Goal: Check status: Check status

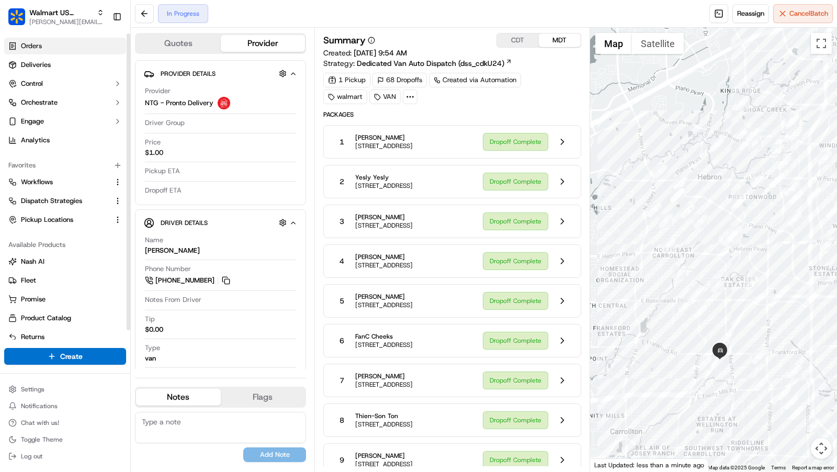
click at [41, 43] on span "Orders" at bounding box center [31, 45] width 21 height 9
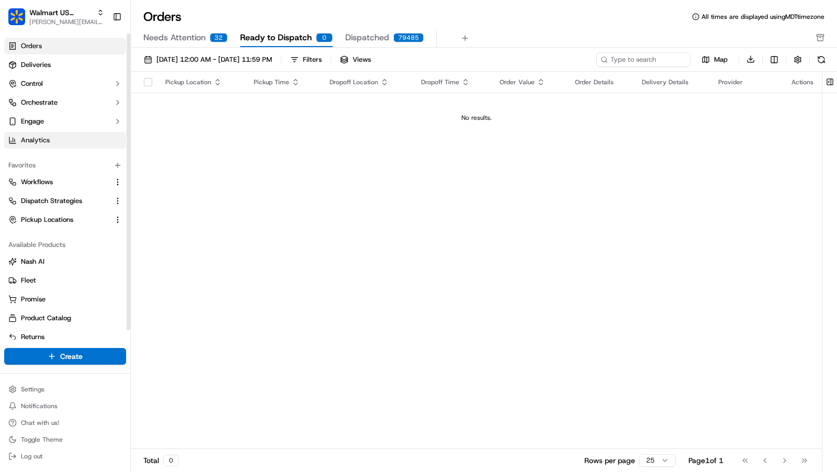
click at [47, 147] on link "Analytics" at bounding box center [65, 140] width 122 height 17
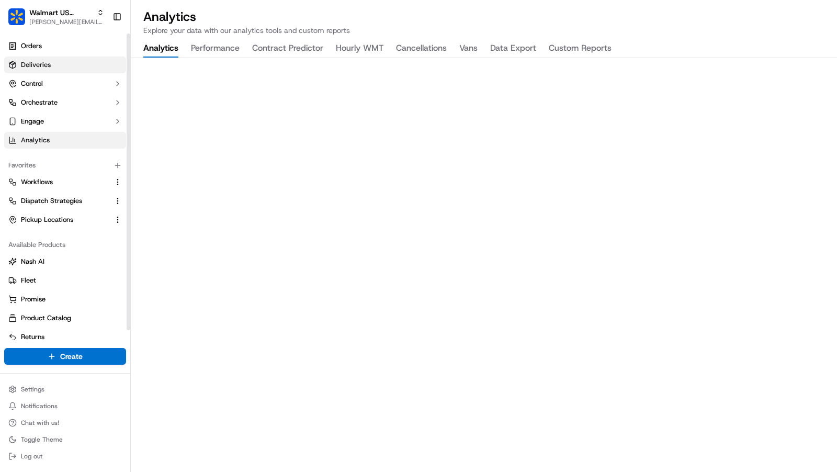
click at [61, 64] on link "Deliveries" at bounding box center [65, 65] width 122 height 17
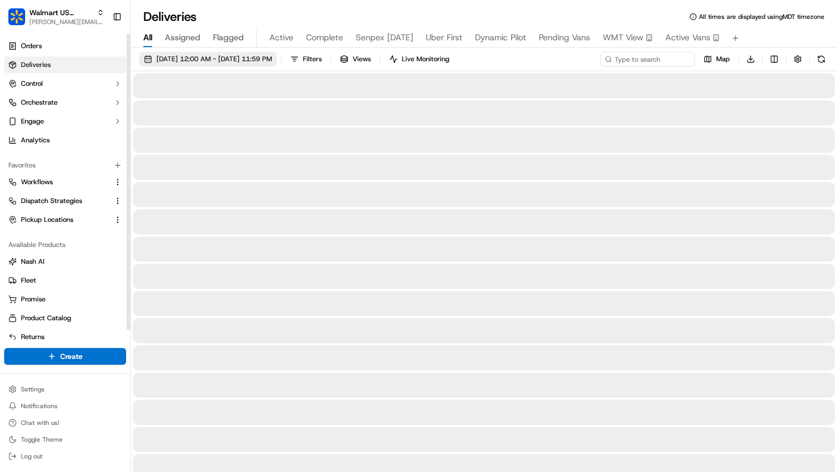
click at [237, 62] on span "[DATE] 12:00 AM - [DATE] 11:59 PM" at bounding box center [214, 58] width 116 height 9
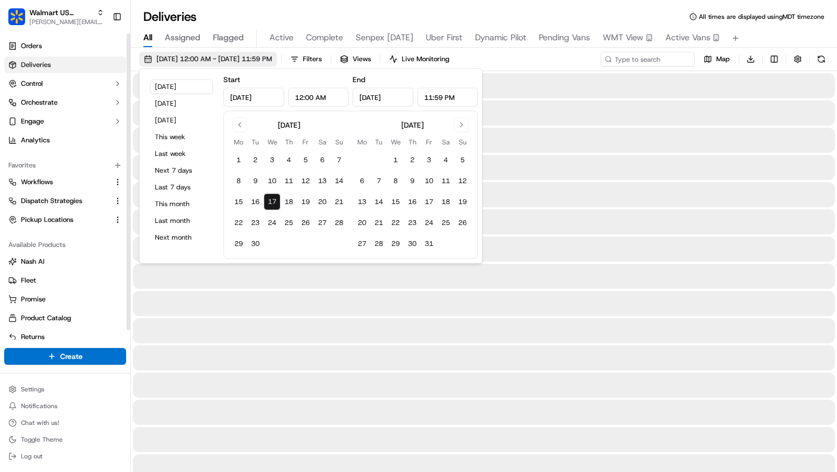
type input "Sep 17, 2025"
type input "12:00 AM"
type input "Sep 17, 2025"
type input "11:59 PM"
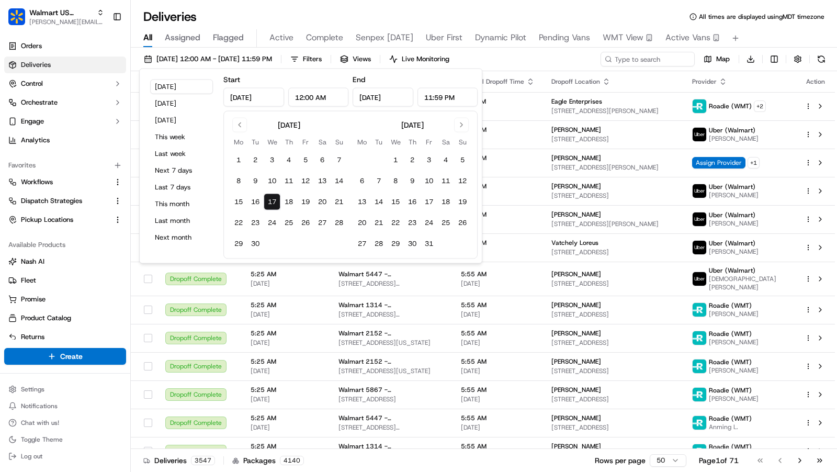
click at [243, 98] on input "Sep 17, 2025" at bounding box center [253, 97] width 60 height 19
click at [246, 126] on button "Go to previous month" at bounding box center [239, 125] width 15 height 15
click at [243, 126] on button "Go to previous month" at bounding box center [239, 125] width 15 height 15
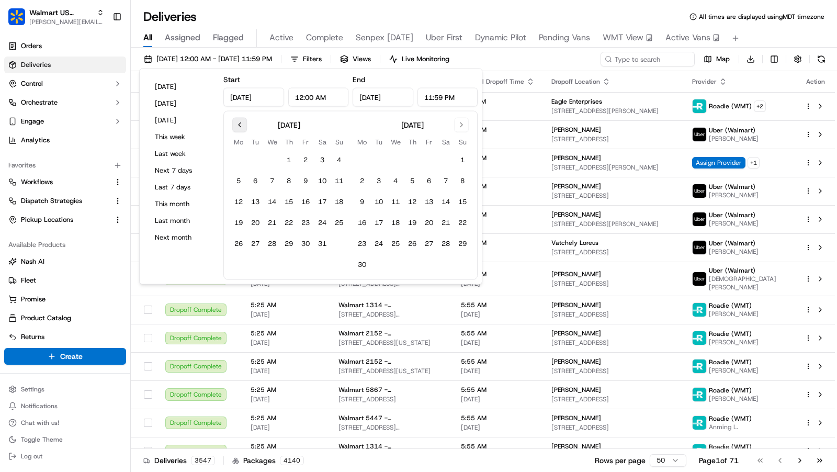
click at [243, 126] on button "Go to previous month" at bounding box center [239, 125] width 15 height 15
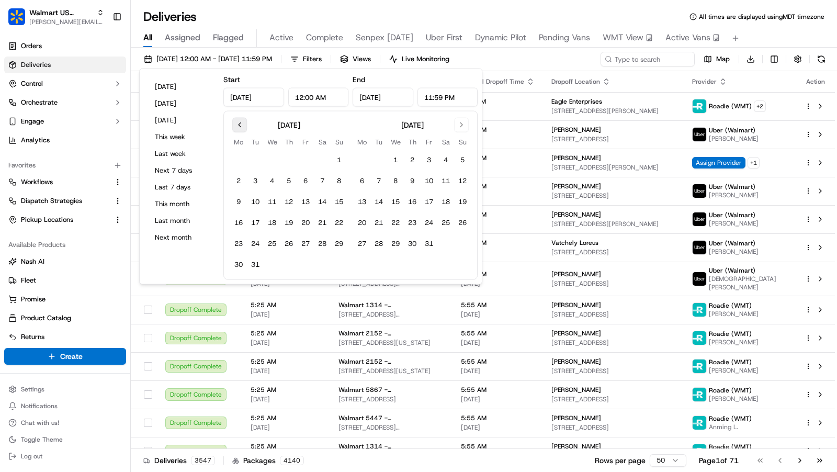
click at [243, 126] on button "Go to previous month" at bounding box center [239, 125] width 15 height 15
click at [379, 243] on button "26" at bounding box center [378, 243] width 17 height 17
type input "Nov 26, 2024"
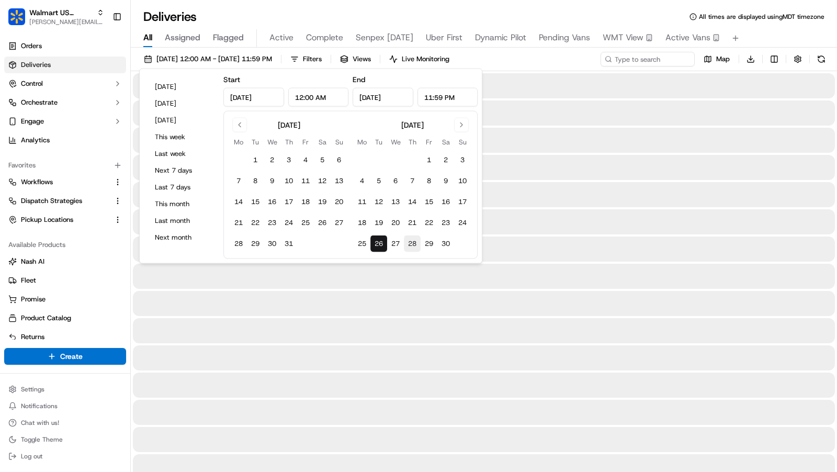
click at [412, 243] on button "28" at bounding box center [412, 243] width 17 height 17
type input "Nov 28, 2024"
click at [401, 242] on button "27" at bounding box center [395, 243] width 17 height 17
type input "Nov 27, 2024"
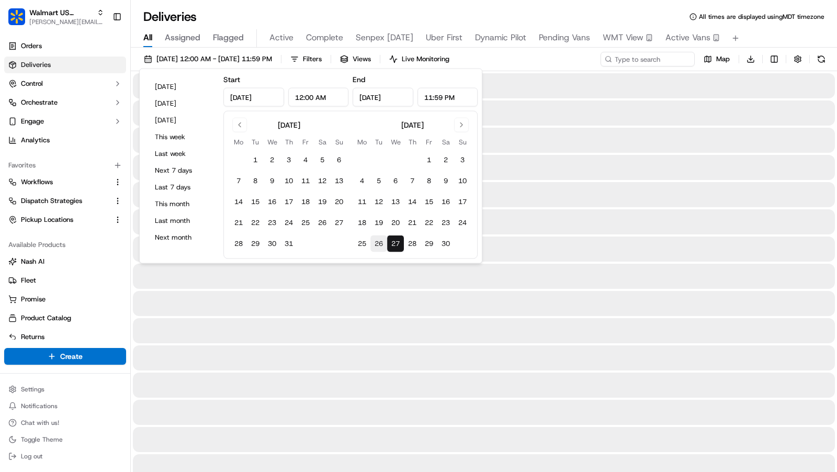
click at [380, 246] on button "26" at bounding box center [378, 243] width 17 height 17
type input "Nov 26, 2024"
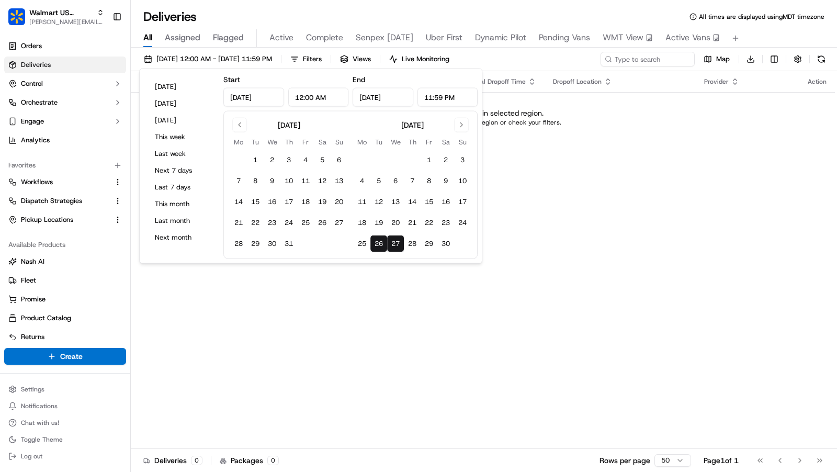
click at [627, 15] on div "Deliveries All times are displayed using MDT timezone" at bounding box center [484, 16] width 706 height 17
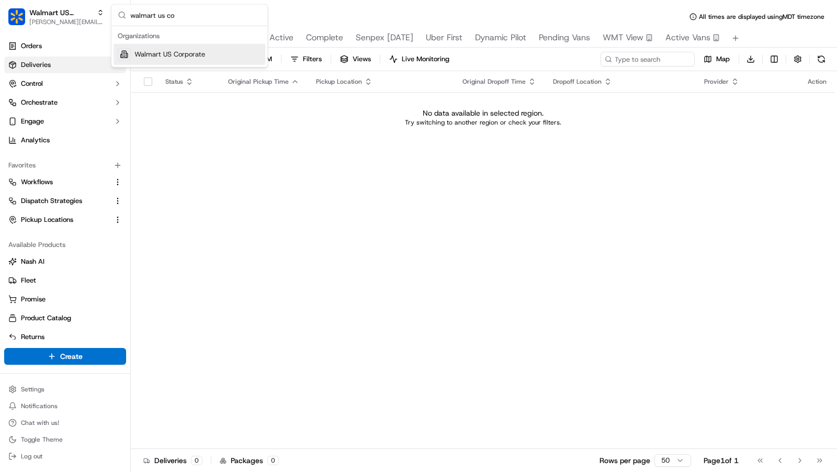
type input "walmart us co"
click at [205, 48] on div "Walmart US Corporate" at bounding box center [190, 54] width 152 height 21
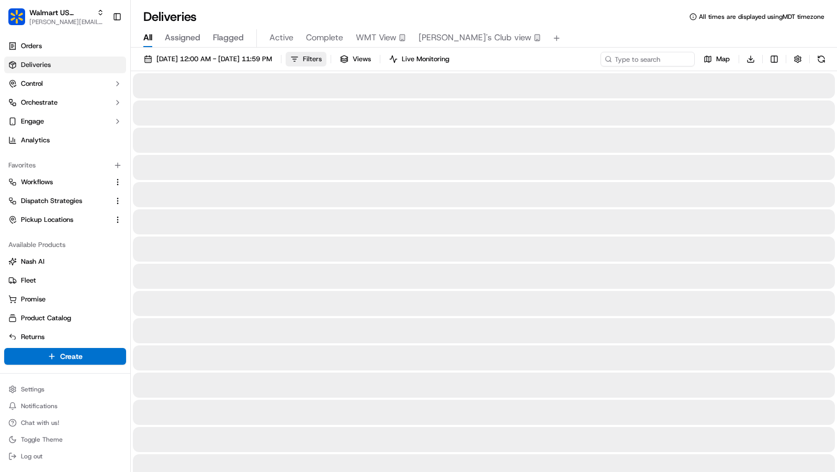
click at [322, 62] on span "Filters" at bounding box center [312, 58] width 19 height 9
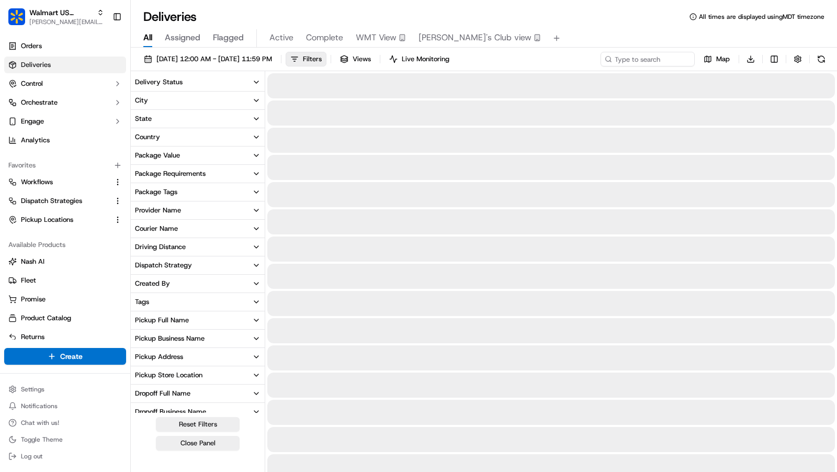
click at [219, 304] on button "Tags" at bounding box center [198, 302] width 134 height 18
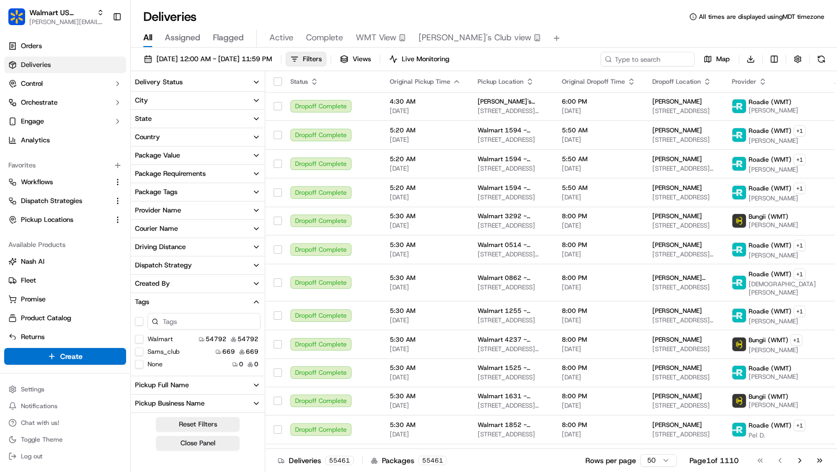
click at [225, 169] on button "Package Requirements" at bounding box center [198, 174] width 134 height 18
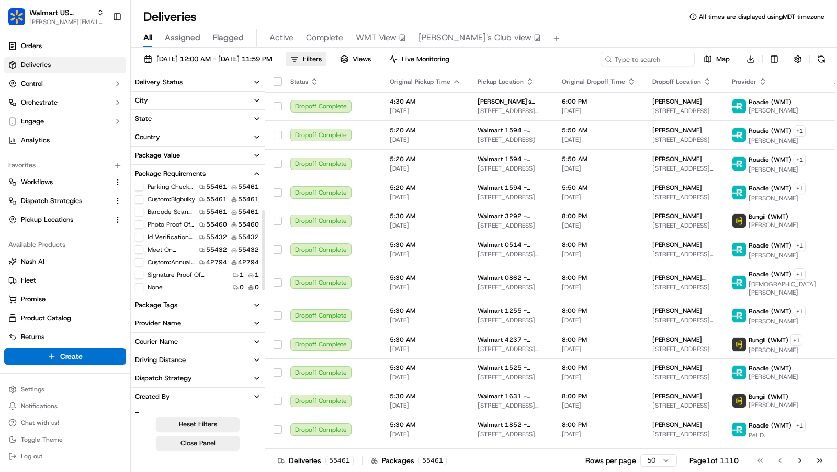
scroll to position [39, 0]
click at [140, 258] on button "Custom:annual Event" at bounding box center [139, 259] width 8 height 8
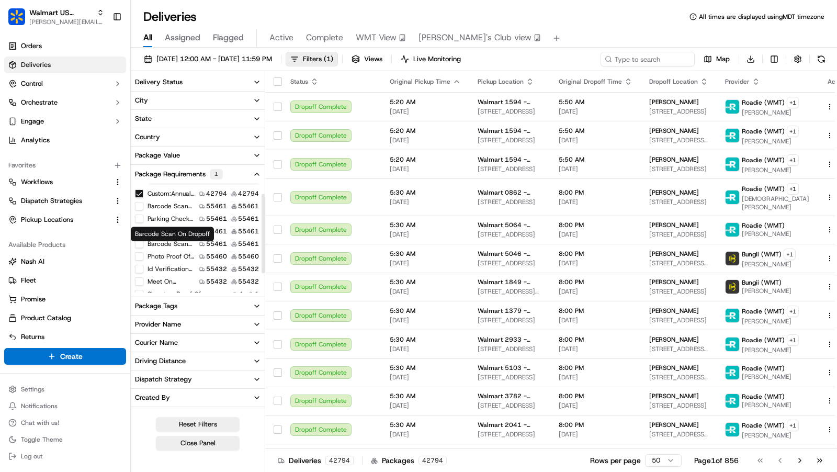
scroll to position [14, 0]
click at [251, 172] on button "Package Requirements 1" at bounding box center [198, 174] width 134 height 19
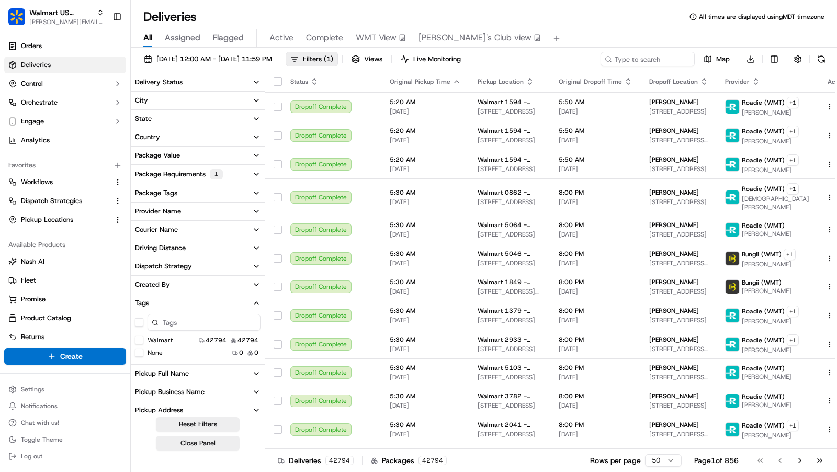
click at [251, 281] on button "Created By" at bounding box center [198, 285] width 134 height 18
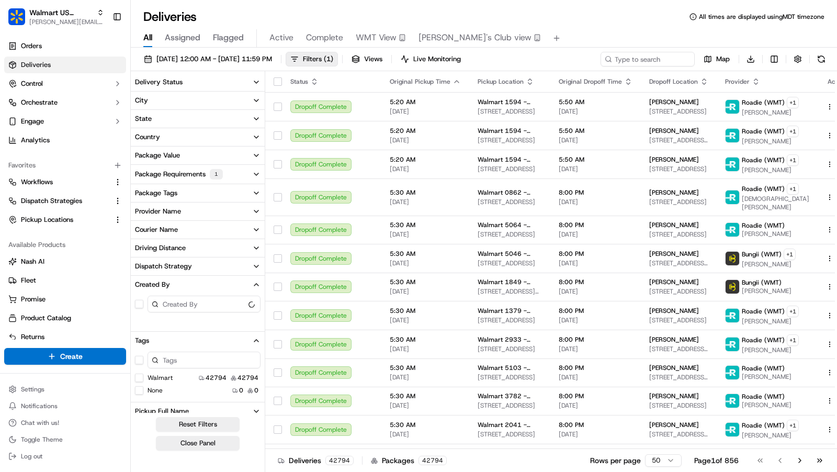
click at [251, 281] on button "Created By" at bounding box center [198, 285] width 134 height 18
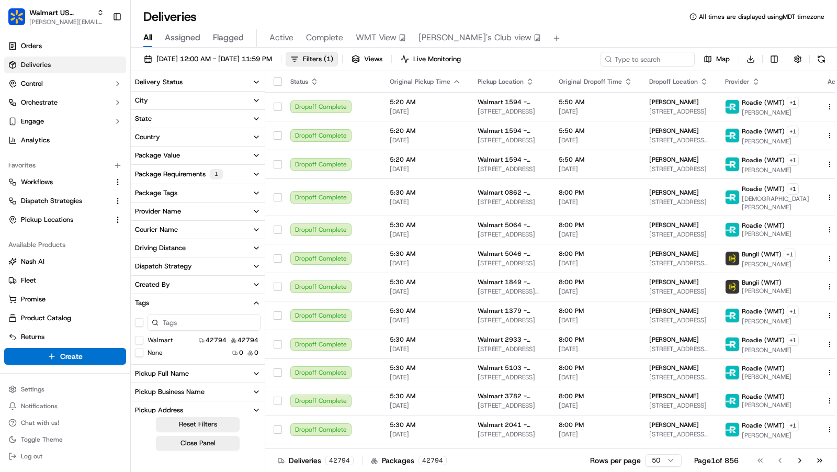
click at [251, 302] on button "Tags" at bounding box center [198, 303] width 134 height 18
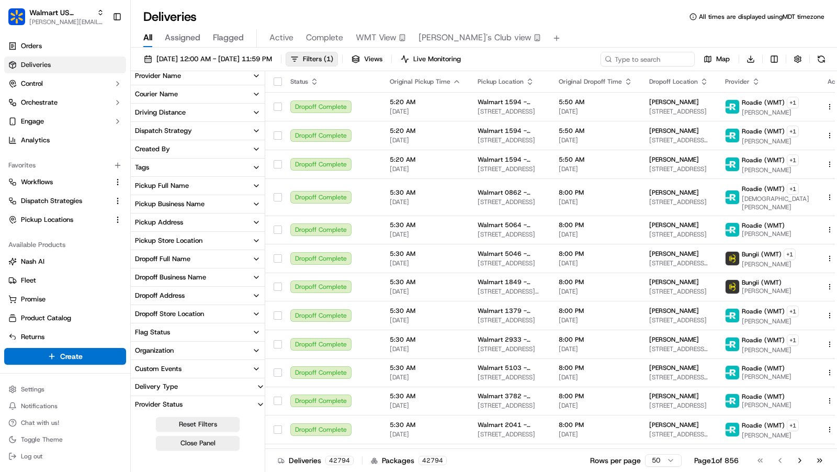
scroll to position [0, 0]
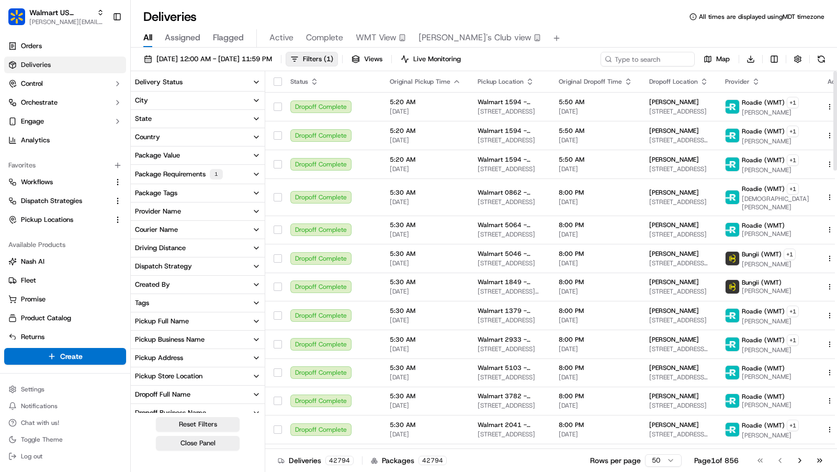
click at [222, 178] on div "Package Requirements 1" at bounding box center [179, 174] width 88 height 10
